Goal: Find contact information: Find contact information

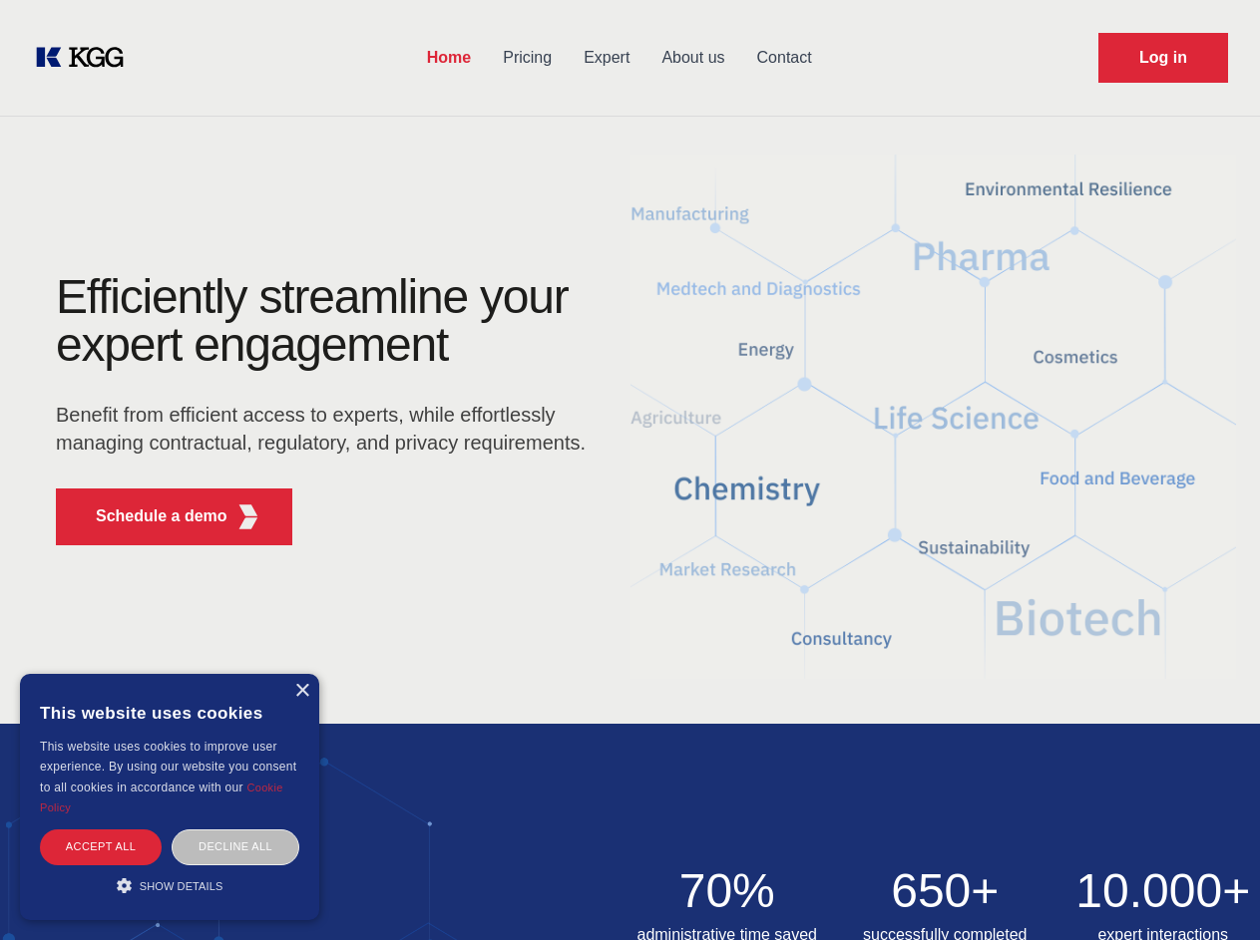
click at [629, 470] on div "Efficiently streamline your expert engagement Benefit from efficient access to …" at bounding box center [327, 417] width 606 height 288
click at [150, 517] on p "Schedule a demo" at bounding box center [162, 517] width 132 height 24
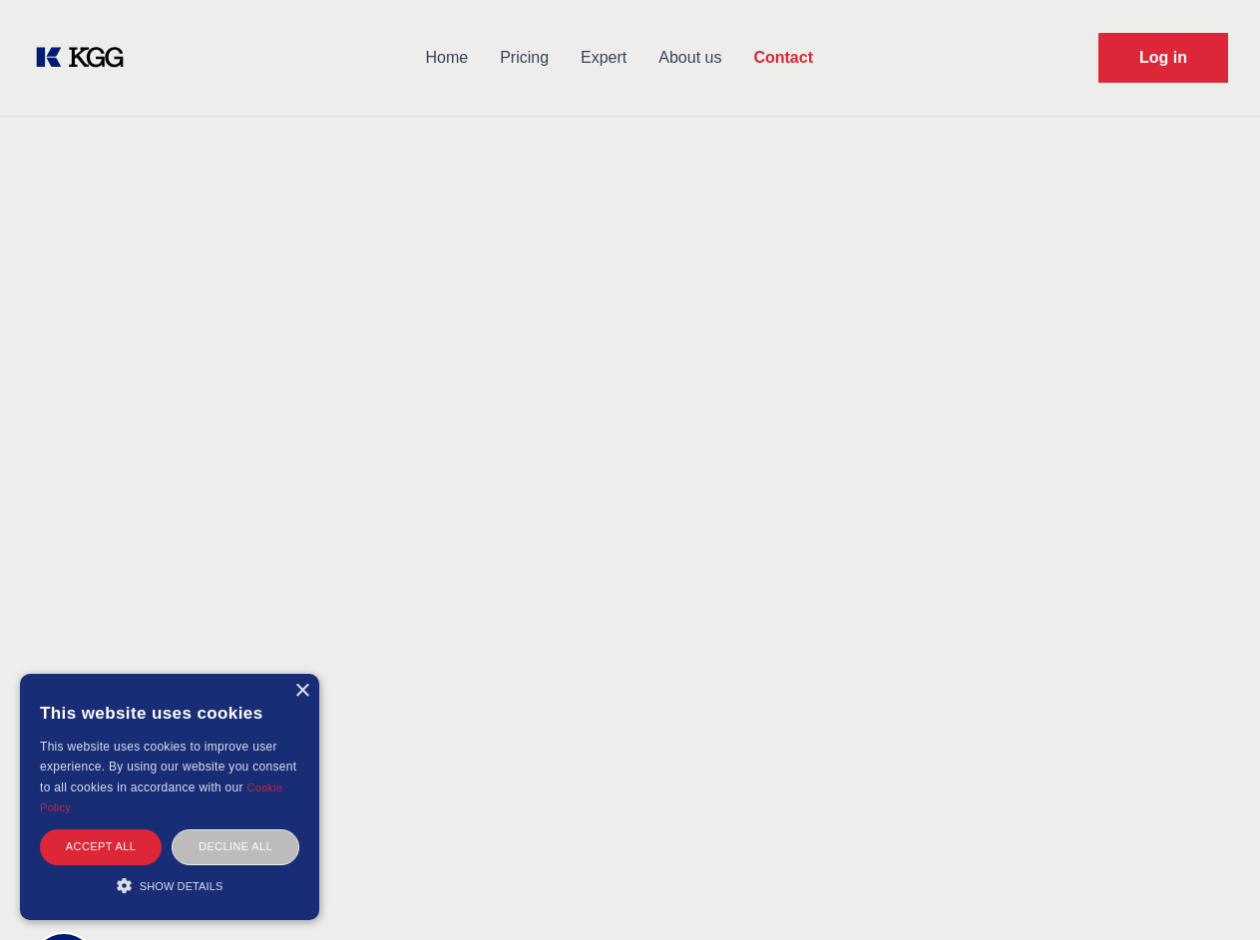
click at [301, 691] on div "× This website uses cookies This website uses cookies to improve user experienc…" at bounding box center [169, 797] width 299 height 246
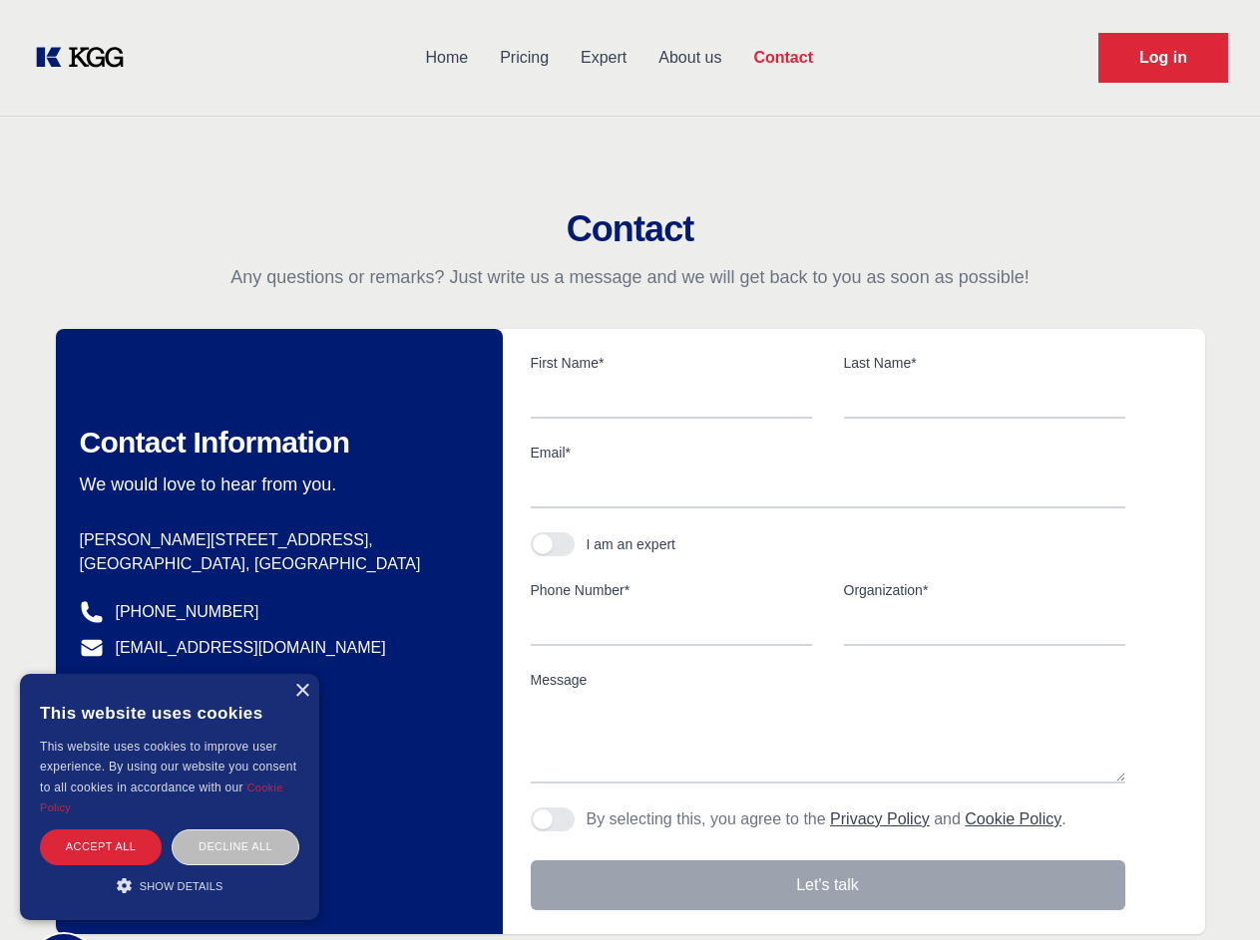
click at [101, 847] on div "Accept all" at bounding box center [101, 847] width 122 height 35
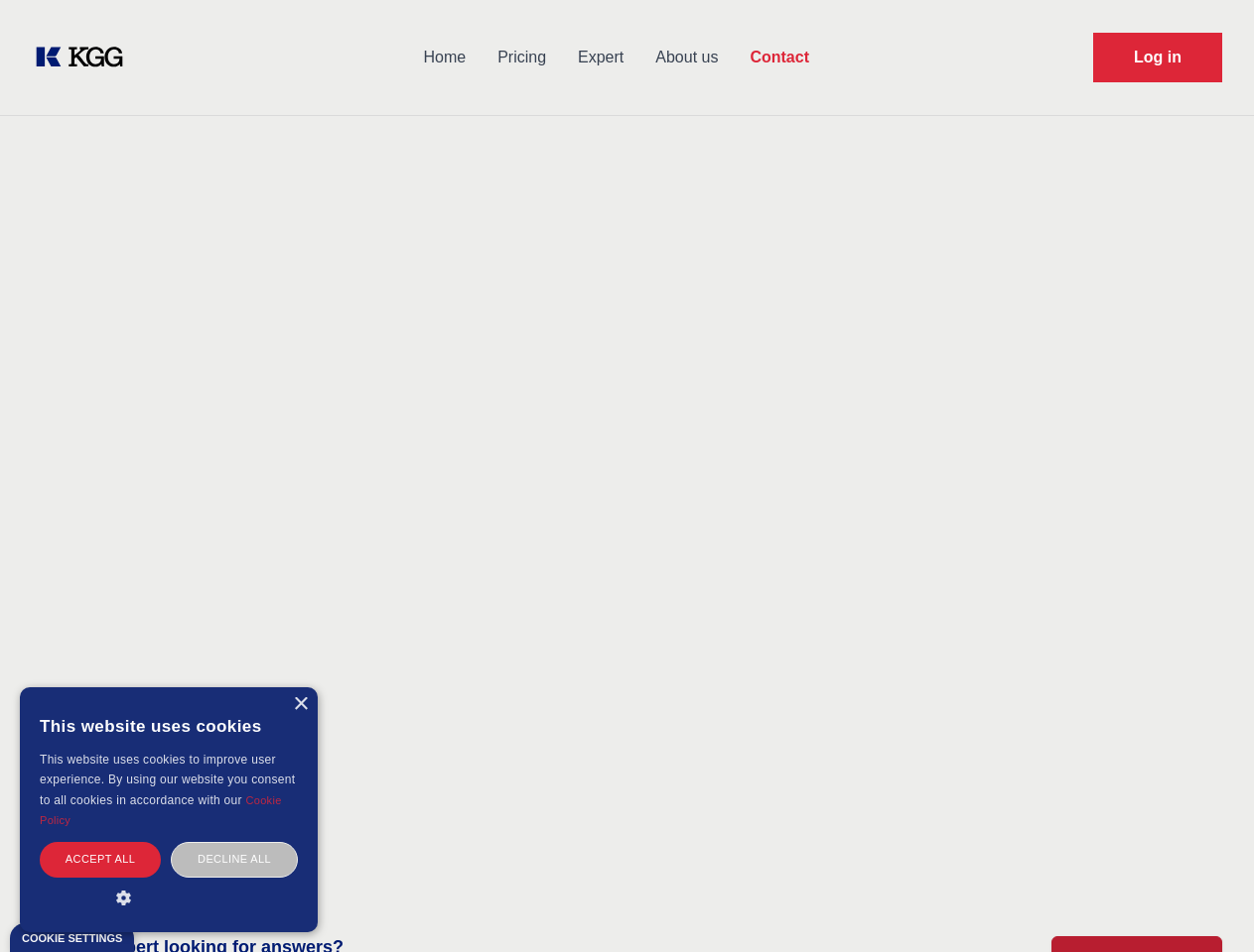
click at [234, 843] on body "Home Pricing Expert About us Contact Log in Contact Any questions or remarks? J…" at bounding box center [627, 871] width 1254 height 1744
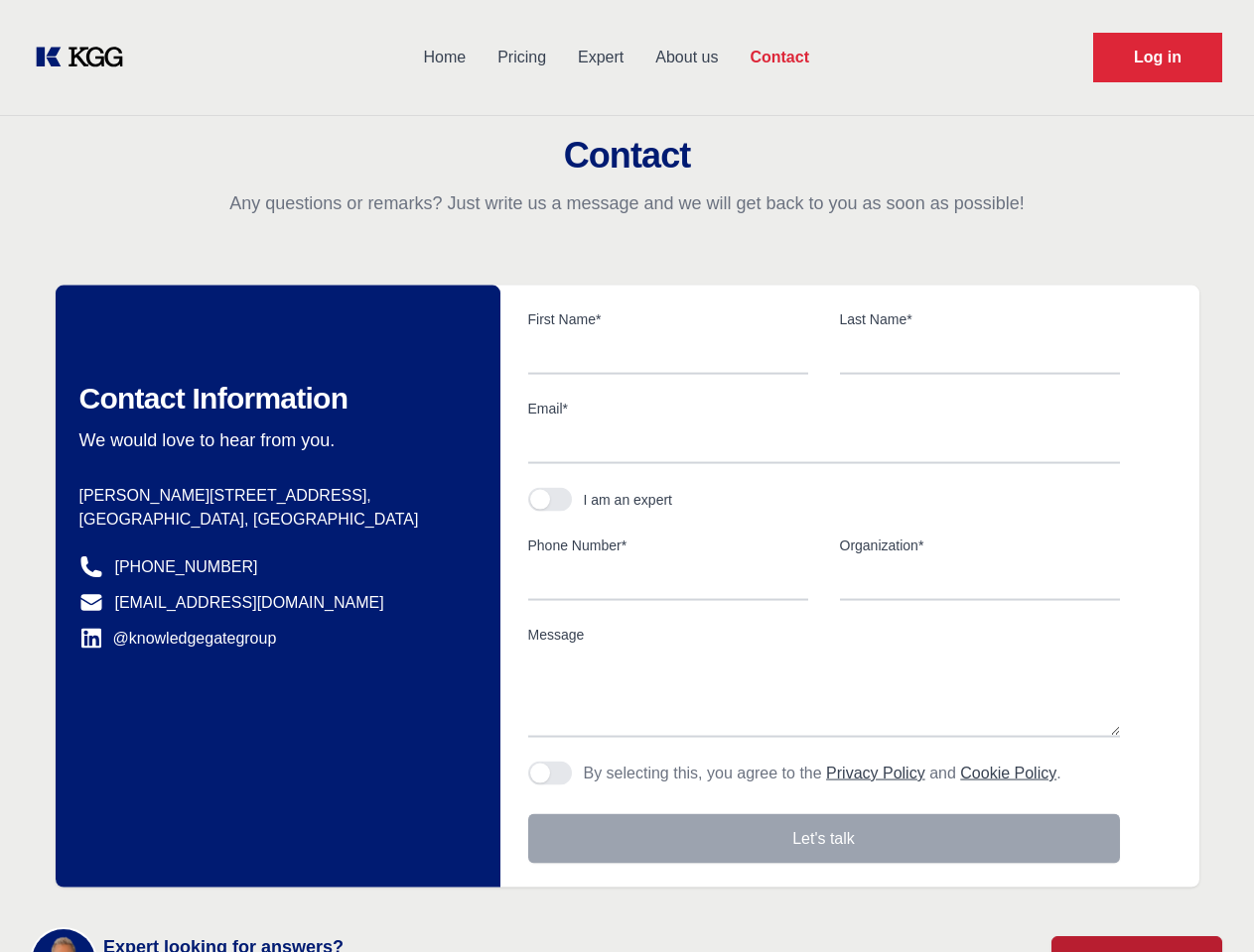
click at [169, 881] on main "Contact Any questions or remarks? Just write us a message and we will get back …" at bounding box center [627, 516] width 1254 height 1033
